Goal: Find specific fact: Find specific fact

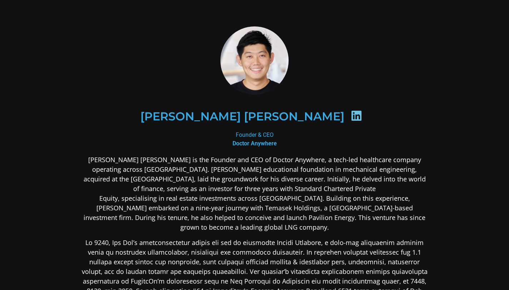
click at [350, 118] on icon at bounding box center [355, 115] width 11 height 11
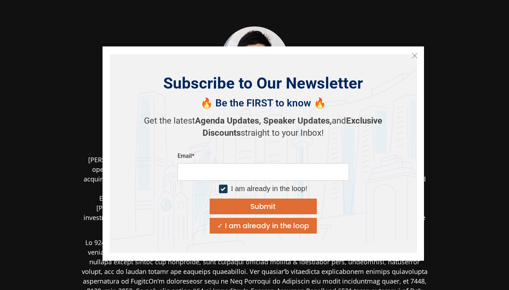
click at [416, 57] on icon "Close" at bounding box center [414, 55] width 6 height 6
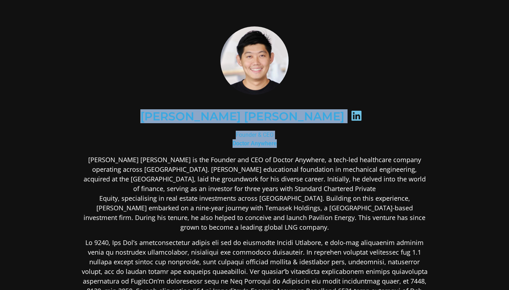
drag, startPoint x: 202, startPoint y: 116, endPoint x: 282, endPoint y: 145, distance: 84.9
click at [282, 145] on div "Lim Wai Mun Founder & CEO Doctor Anywhere Mr. Lim Wai Mun is the Founder and CE…" at bounding box center [254, 250] width 347 height 449
copy div "Lim Wai Mun Founder & CEO Doctor Anywhere"
